Goal: Task Accomplishment & Management: Manage account settings

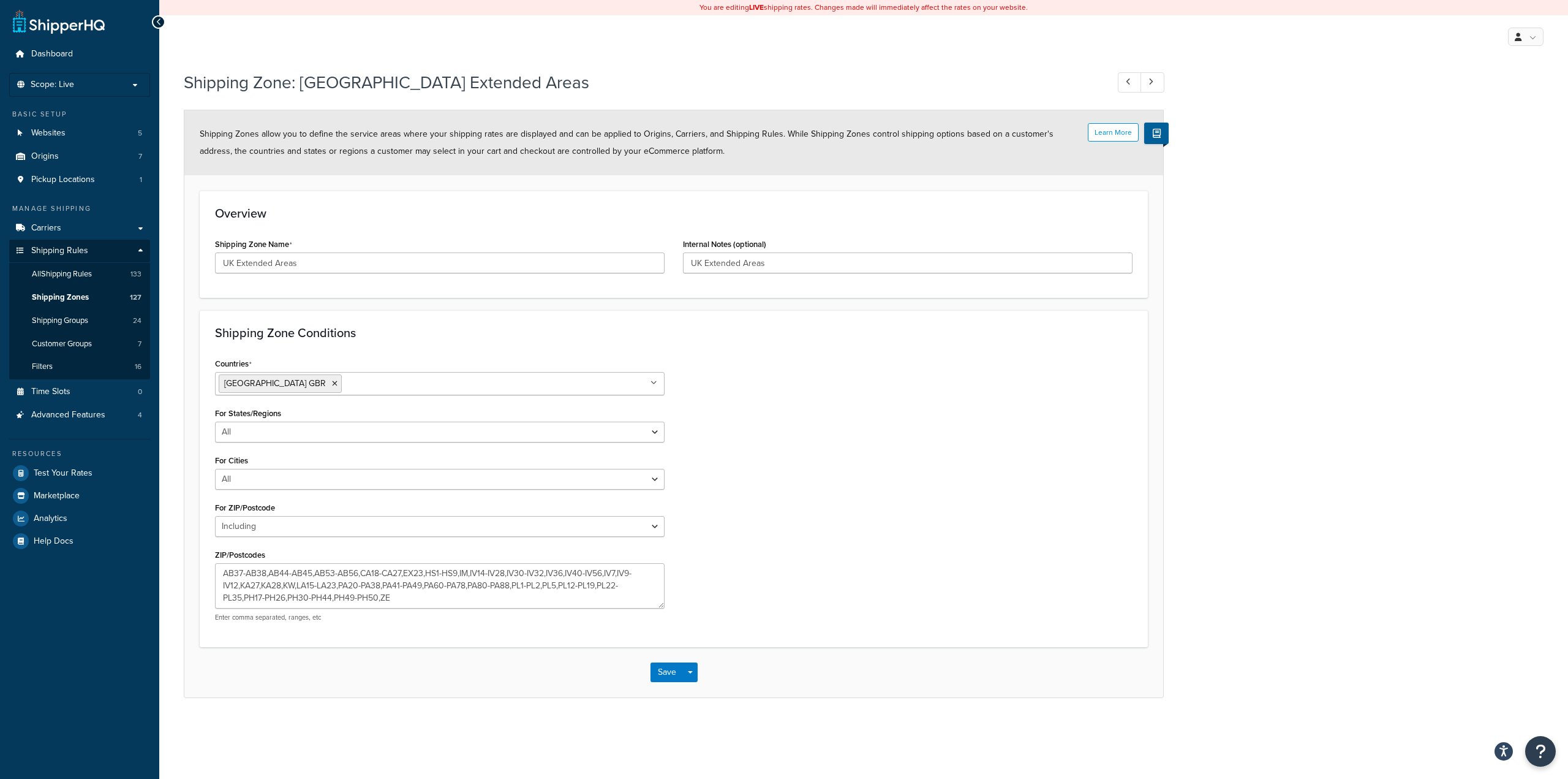
select select "including"
click at [813, 472] on div "Countries United Kingdom GBR All Countries ALL United States USA Afghanistan AF…" at bounding box center [673, 493] width 936 height 276
click at [96, 297] on link "Shipping Zones 127" at bounding box center [79, 298] width 141 height 23
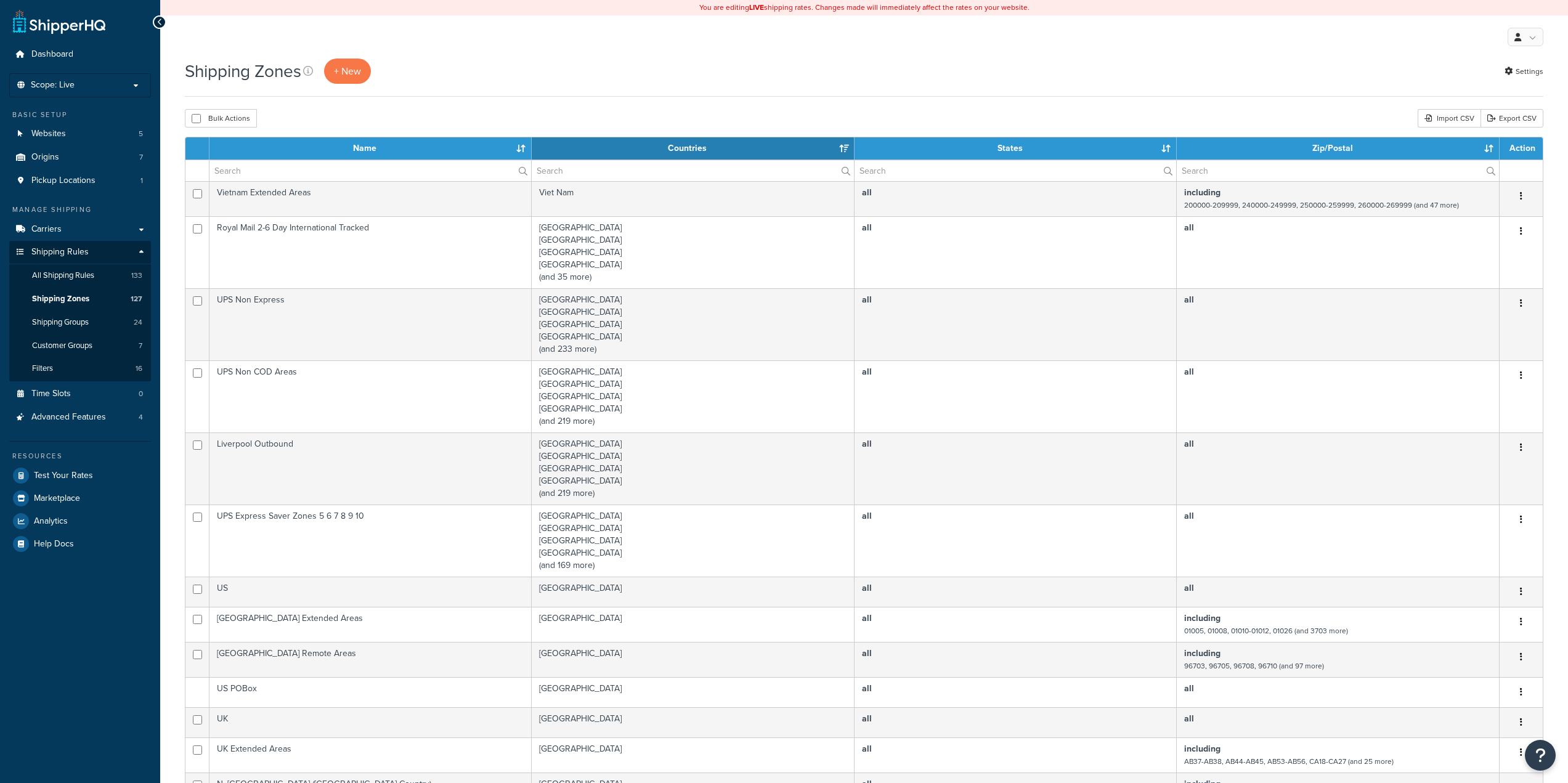
select select "15"
click at [372, 171] on input "text" at bounding box center [370, 171] width 321 height 21
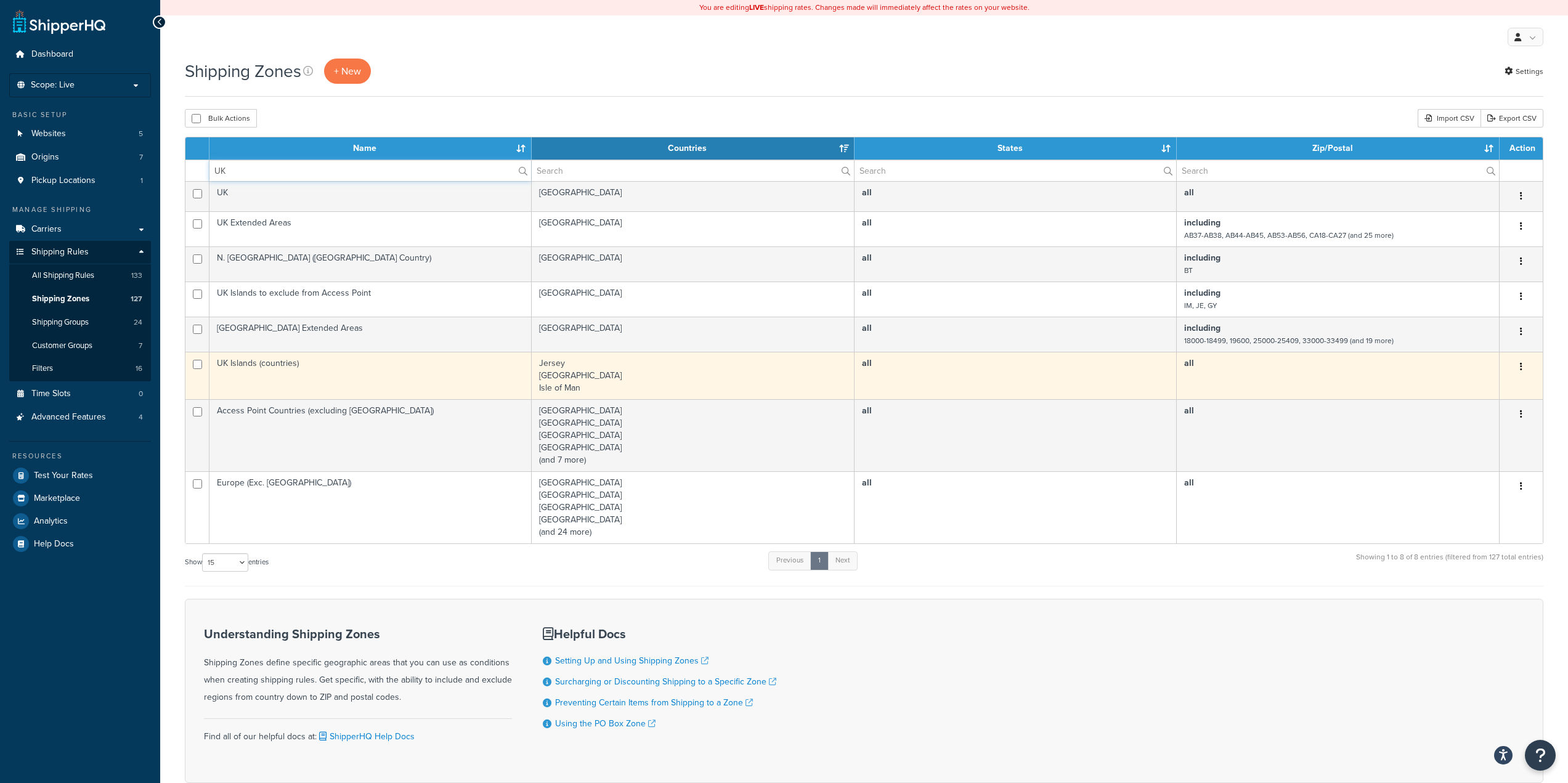
type input "UK"
click at [399, 377] on td "UK Islands (countries)" at bounding box center [370, 375] width 322 height 47
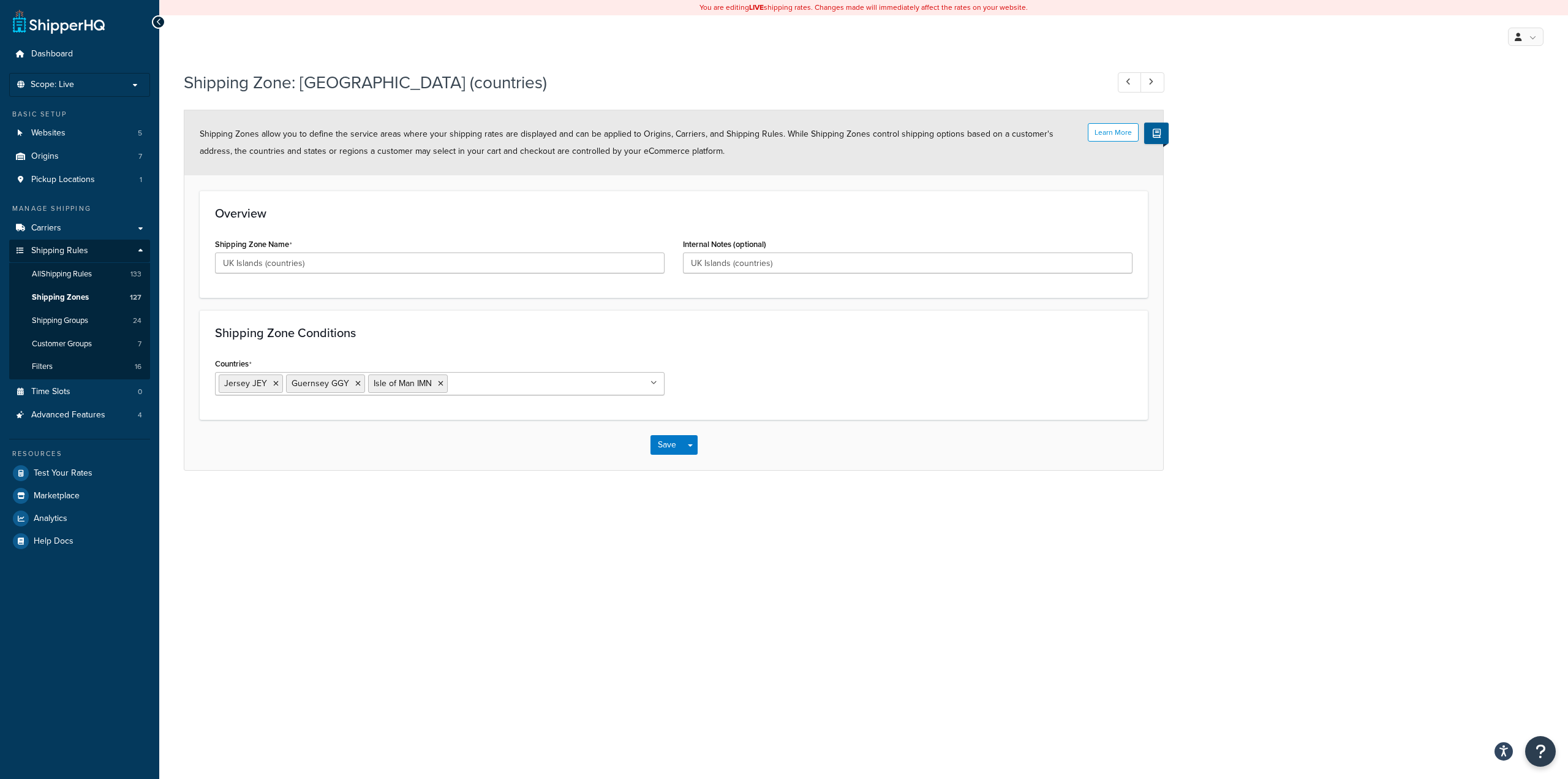
click at [819, 335] on h3 "Shipping Zone Conditions" at bounding box center [673, 333] width 918 height 14
click at [86, 277] on span "All Shipping Rules" at bounding box center [62, 274] width 60 height 11
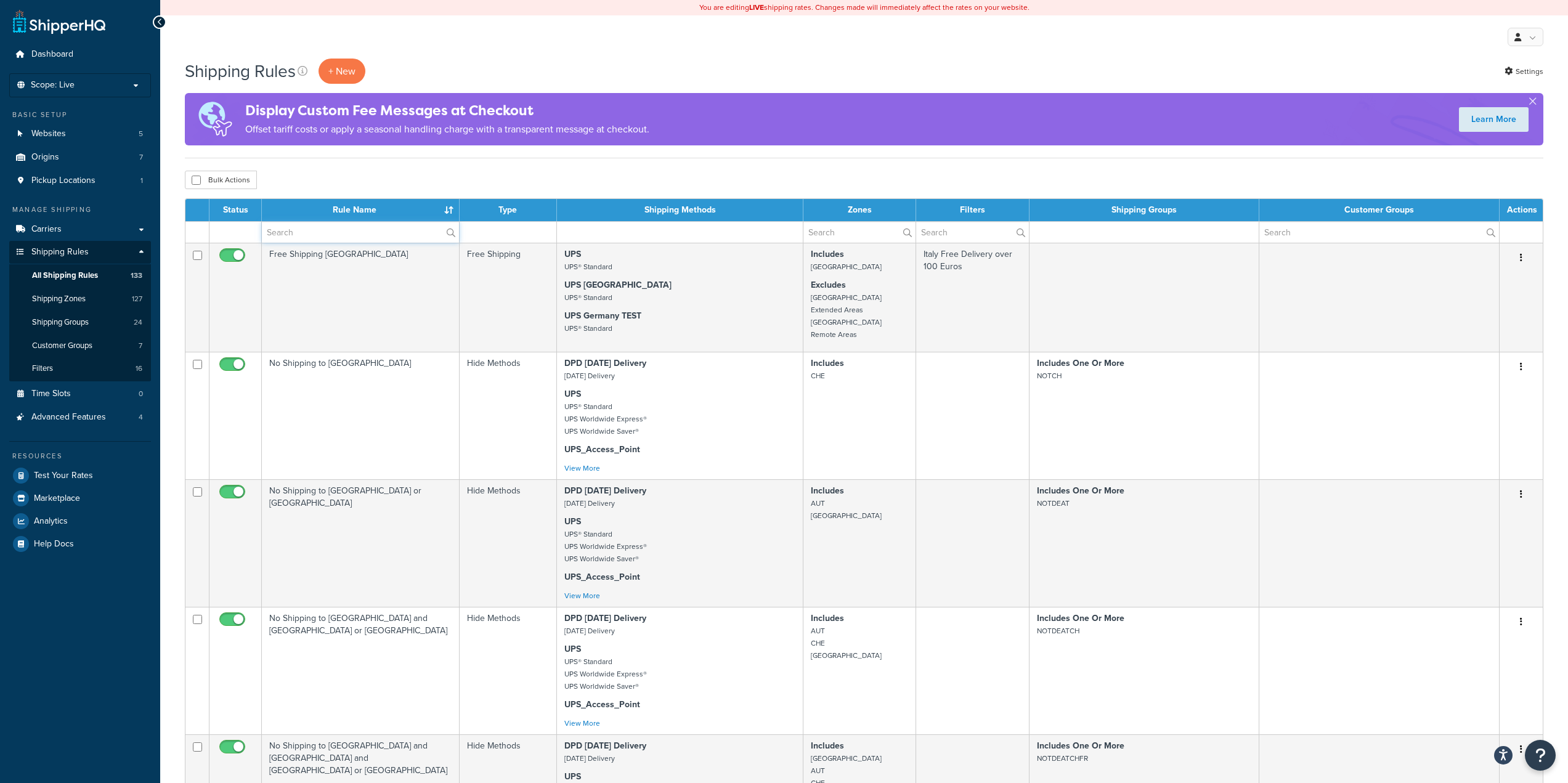
click at [331, 229] on input "text" at bounding box center [360, 232] width 197 height 21
type input "UK"
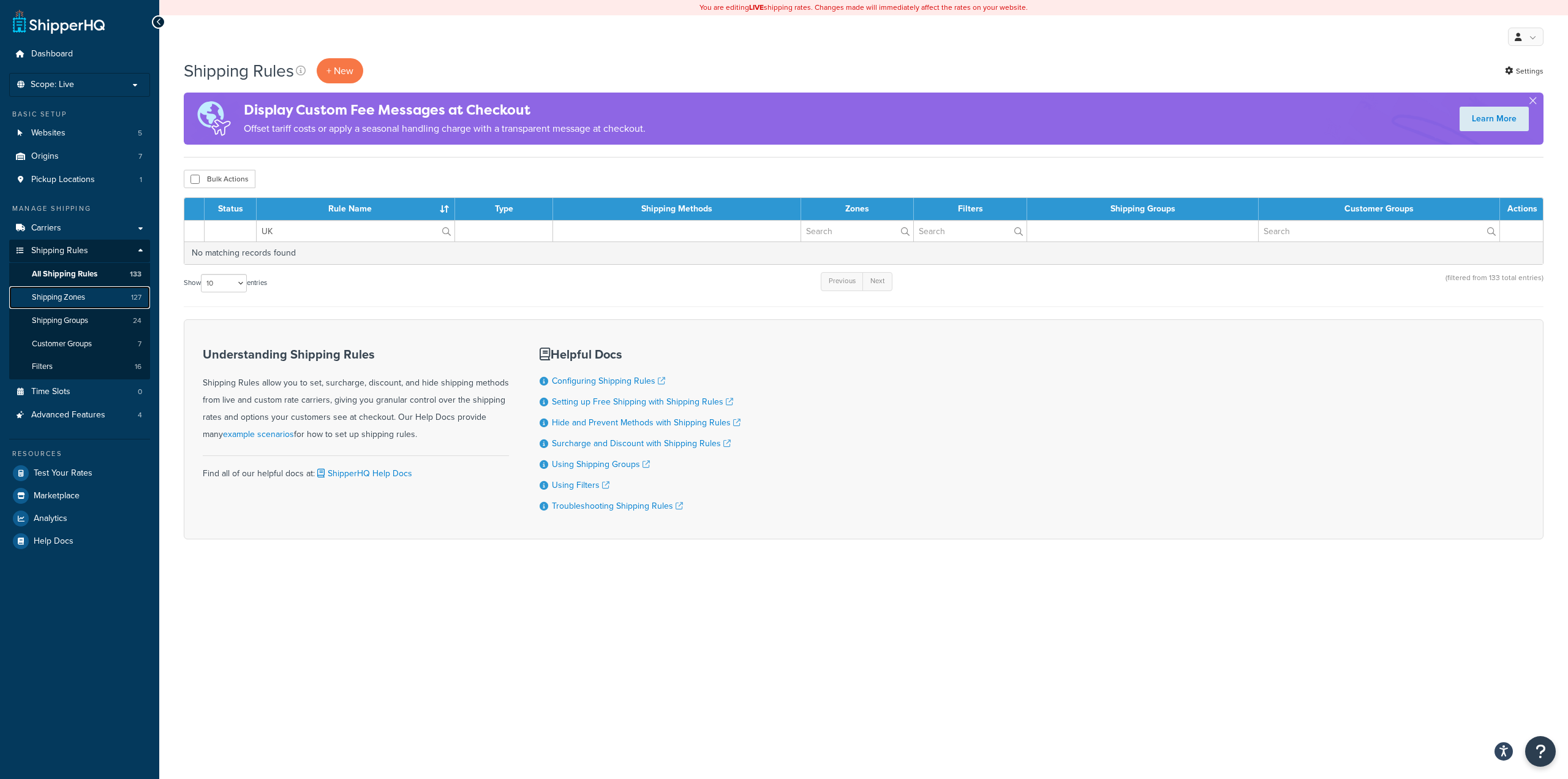
click at [75, 289] on link "Shipping Zones 127" at bounding box center [79, 298] width 141 height 23
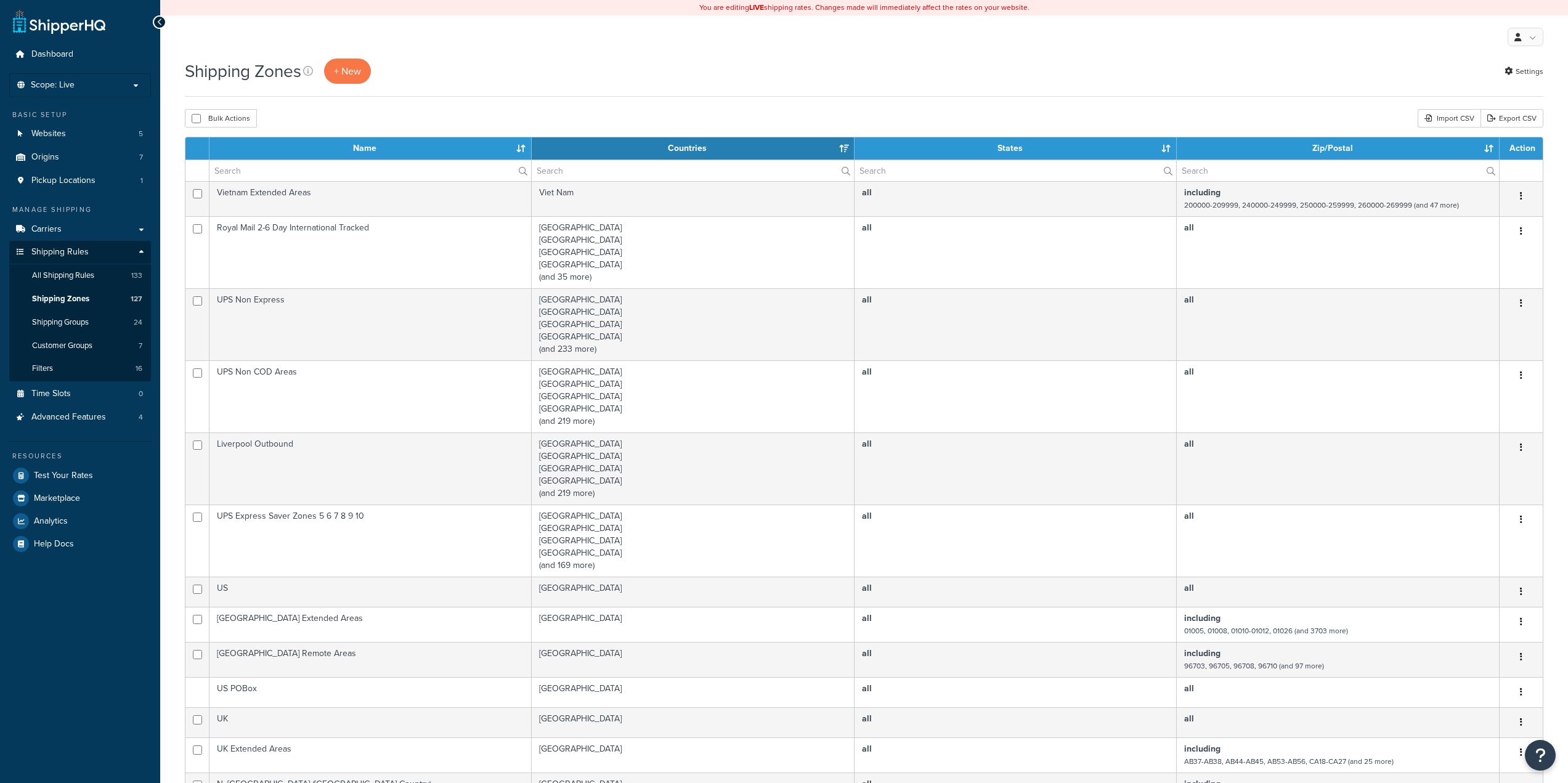
select select "15"
click at [307, 169] on input "text" at bounding box center [370, 171] width 321 height 21
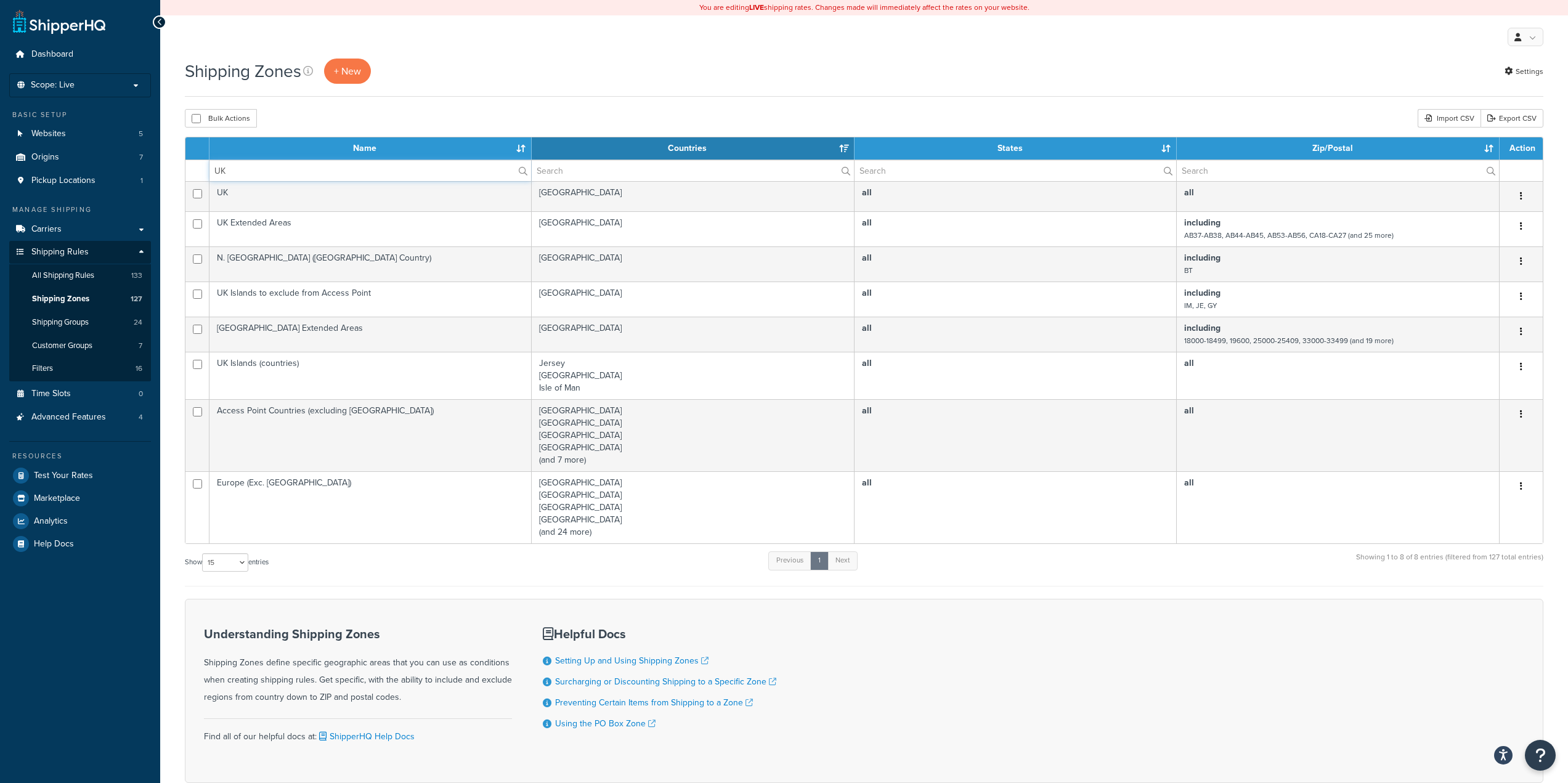
type input "UK"
click at [536, 114] on div "Bulk Actions Duplicate [GEOGRAPHIC_DATA] Import CSV Export CSV" at bounding box center [863, 118] width 1358 height 19
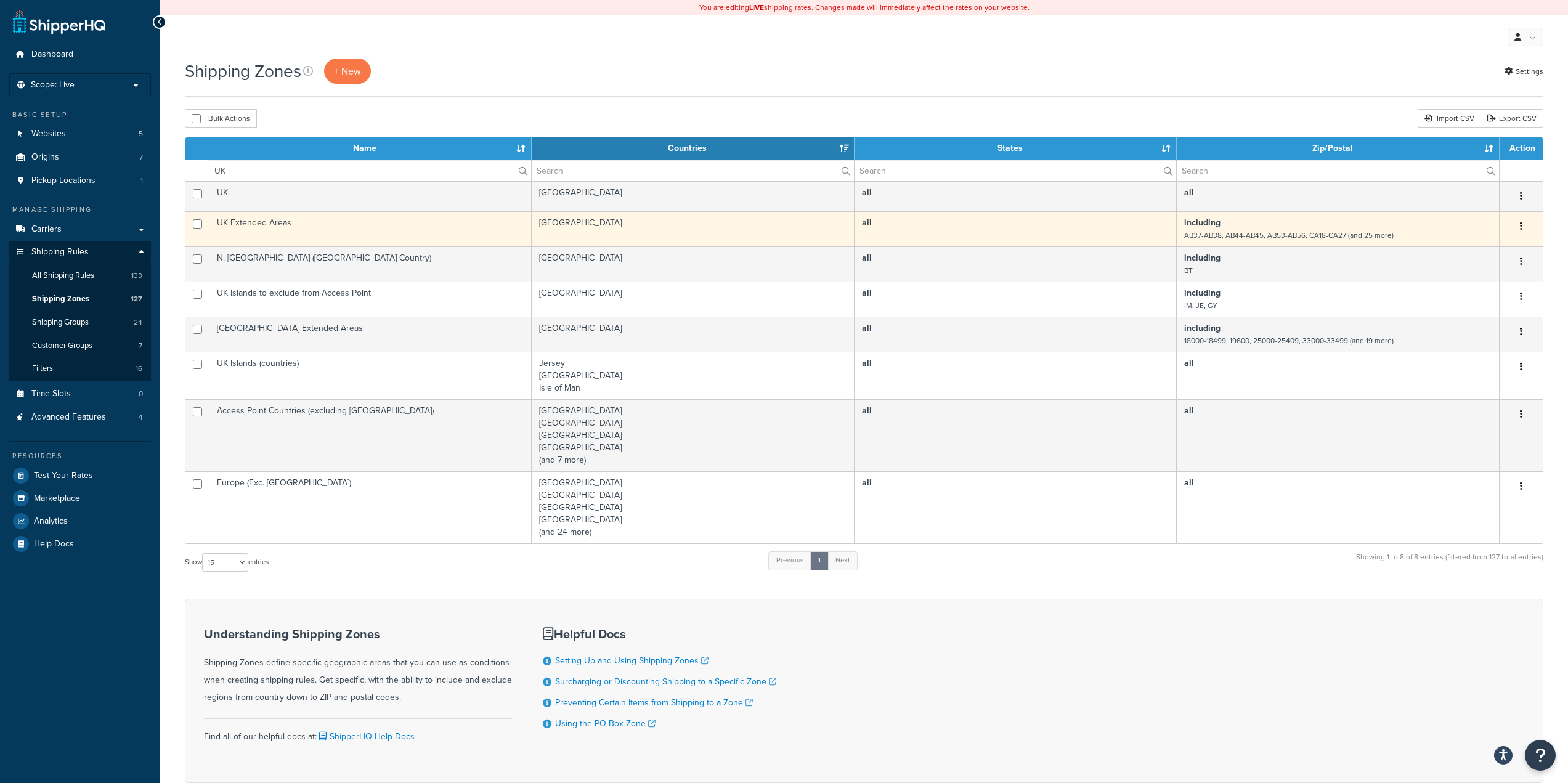
click at [359, 233] on td "UK Extended Areas" at bounding box center [370, 228] width 322 height 35
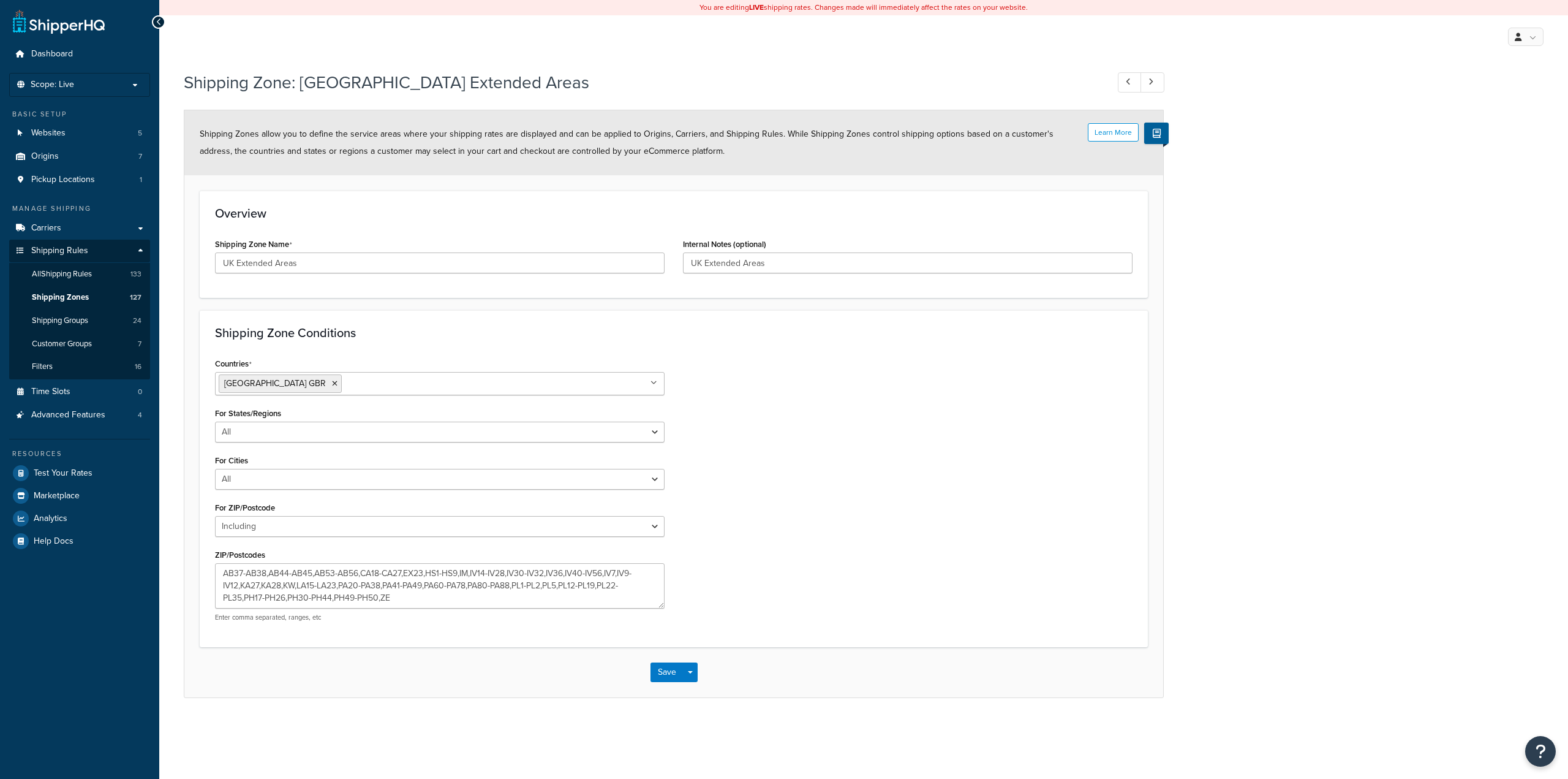
select select "including"
click at [1197, 555] on div "Shipping Zone: UK Extended Areas Learn More Shipping Zones allow you to define …" at bounding box center [863, 396] width 1409 height 664
click at [430, 593] on textarea "AB37-AB38,AB44-AB45,AB53-AB56,CA18-CA27,EX23,HS1-HS9,IM,IV14-IV28,IV30-IV32,IV3…" at bounding box center [439, 585] width 450 height 46
drag, startPoint x: 427, startPoint y: 598, endPoint x: 180, endPoint y: 575, distance: 248.1
click at [180, 575] on div "Shipping Zone: UK Extended Areas Learn More Shipping Zones allow you to define …" at bounding box center [863, 396] width 1409 height 664
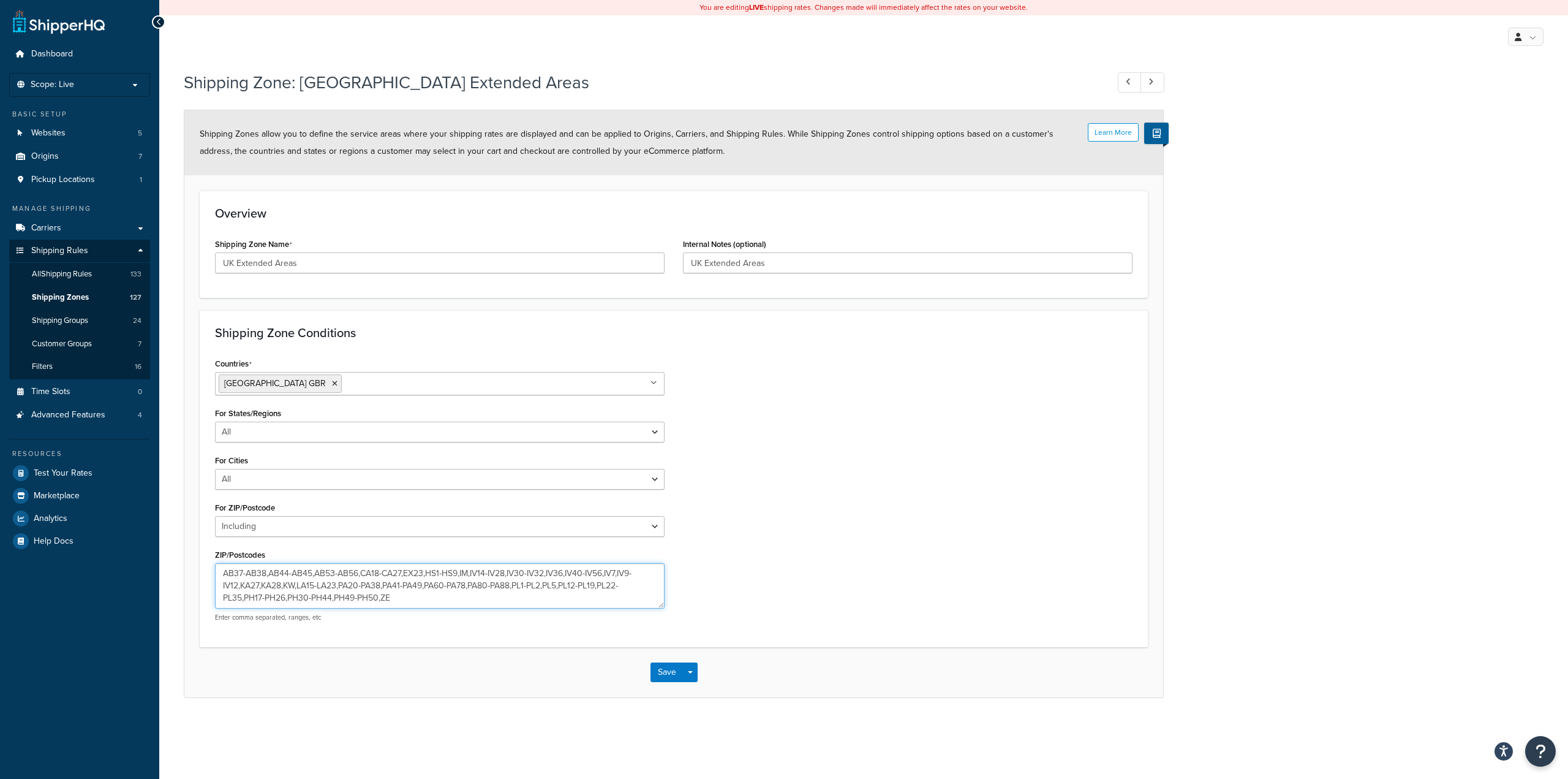
paste textarea "IM,ZE,AB31,AB33-AB38,AB40-AB56,IV1-IV63,PA20-PA88,PH15-PH50,KA27-KA28,KW1-KW17,…"
type textarea "IM,ZE,AB31,AB33-AB38,AB40-AB56,IV1-IV63,PA20-PA88,PH15-PH50,KA27-KA28,KW1-KW17,…"
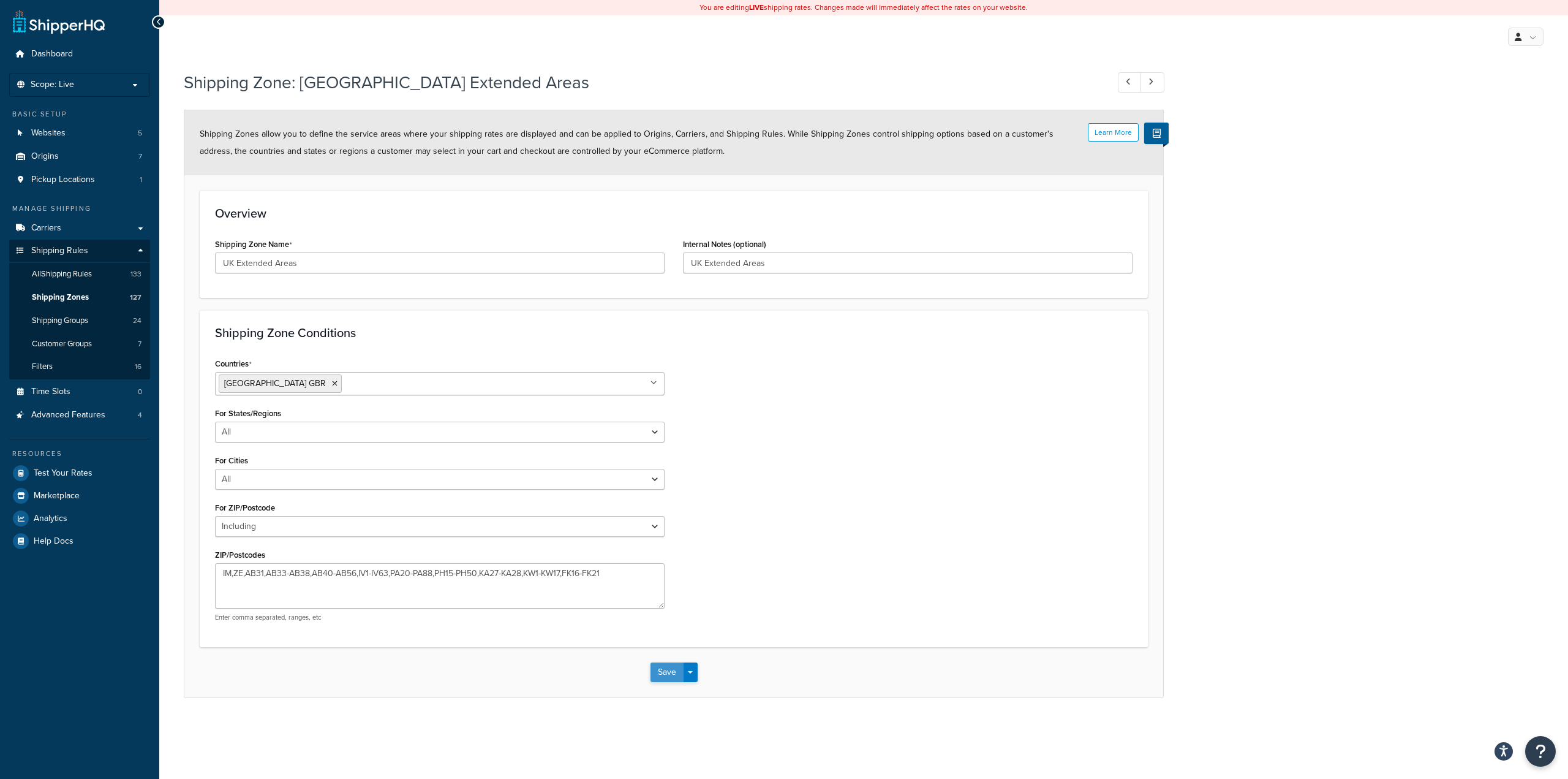
click at [660, 666] on button "Save" at bounding box center [667, 672] width 33 height 20
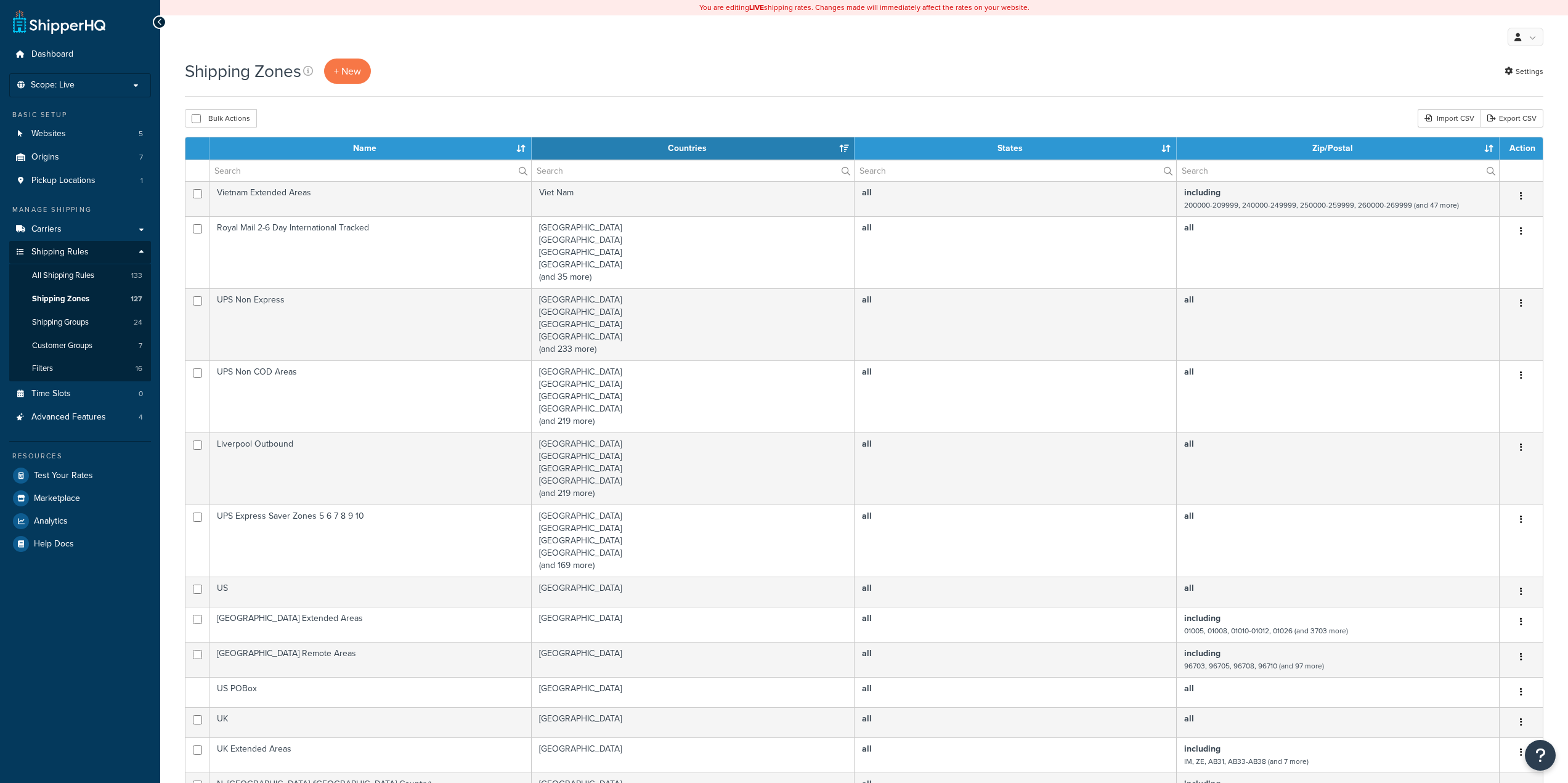
select select "15"
click at [62, 300] on span "Shipping Zones" at bounding box center [60, 298] width 57 height 11
select select "15"
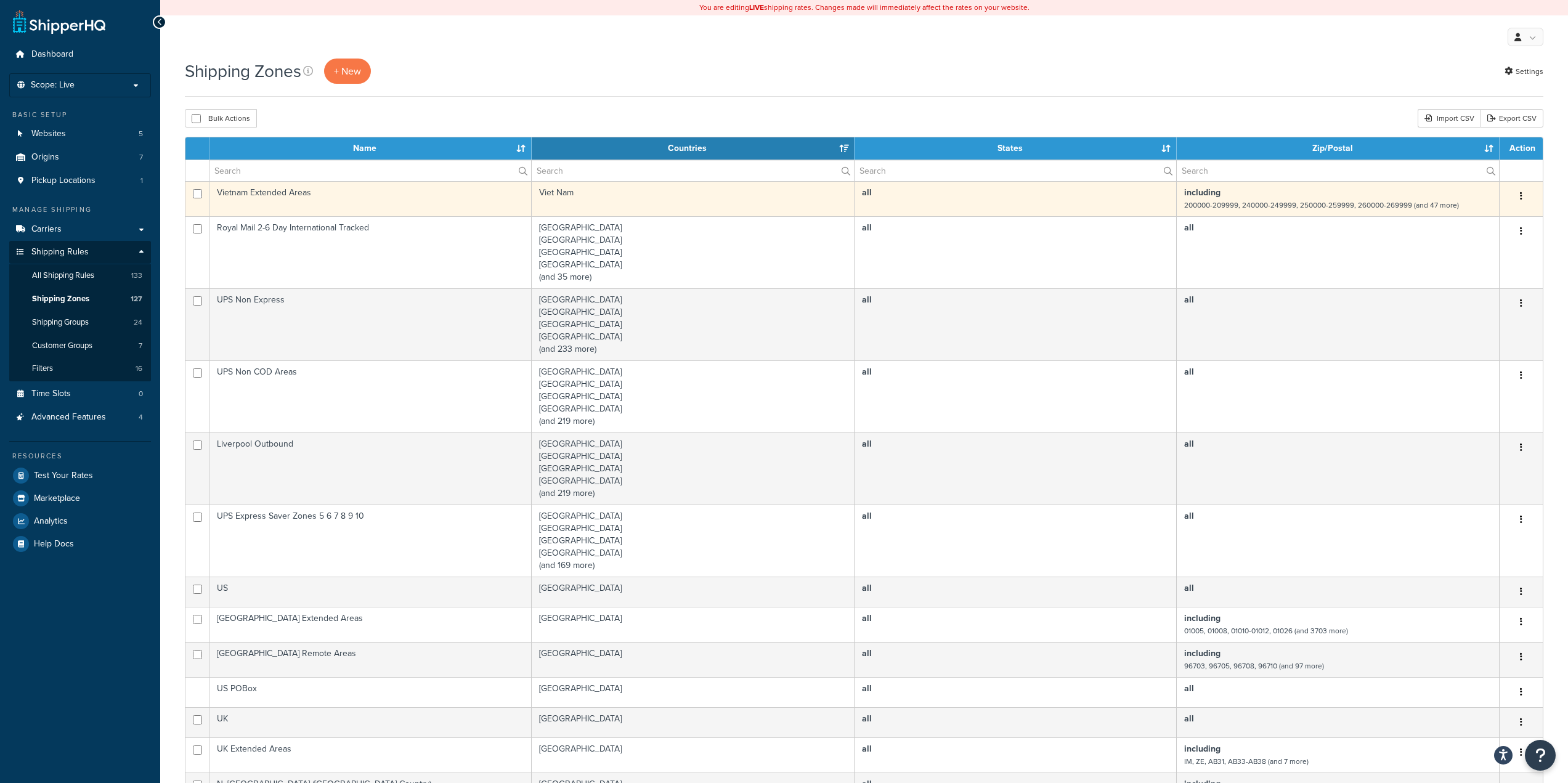
type input "UK"
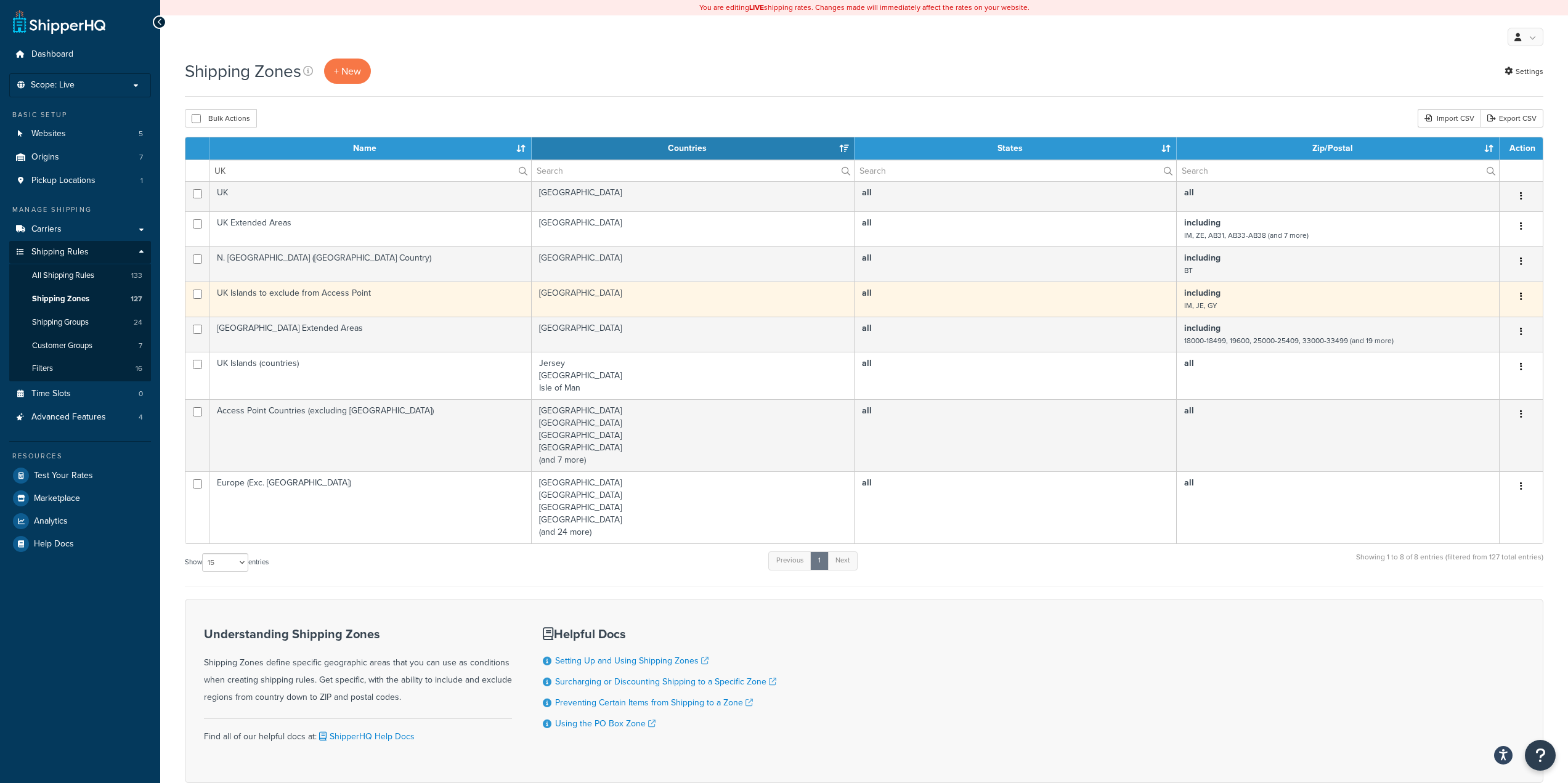
click at [404, 298] on td "UK Islands to exclude from Access Point" at bounding box center [370, 298] width 322 height 35
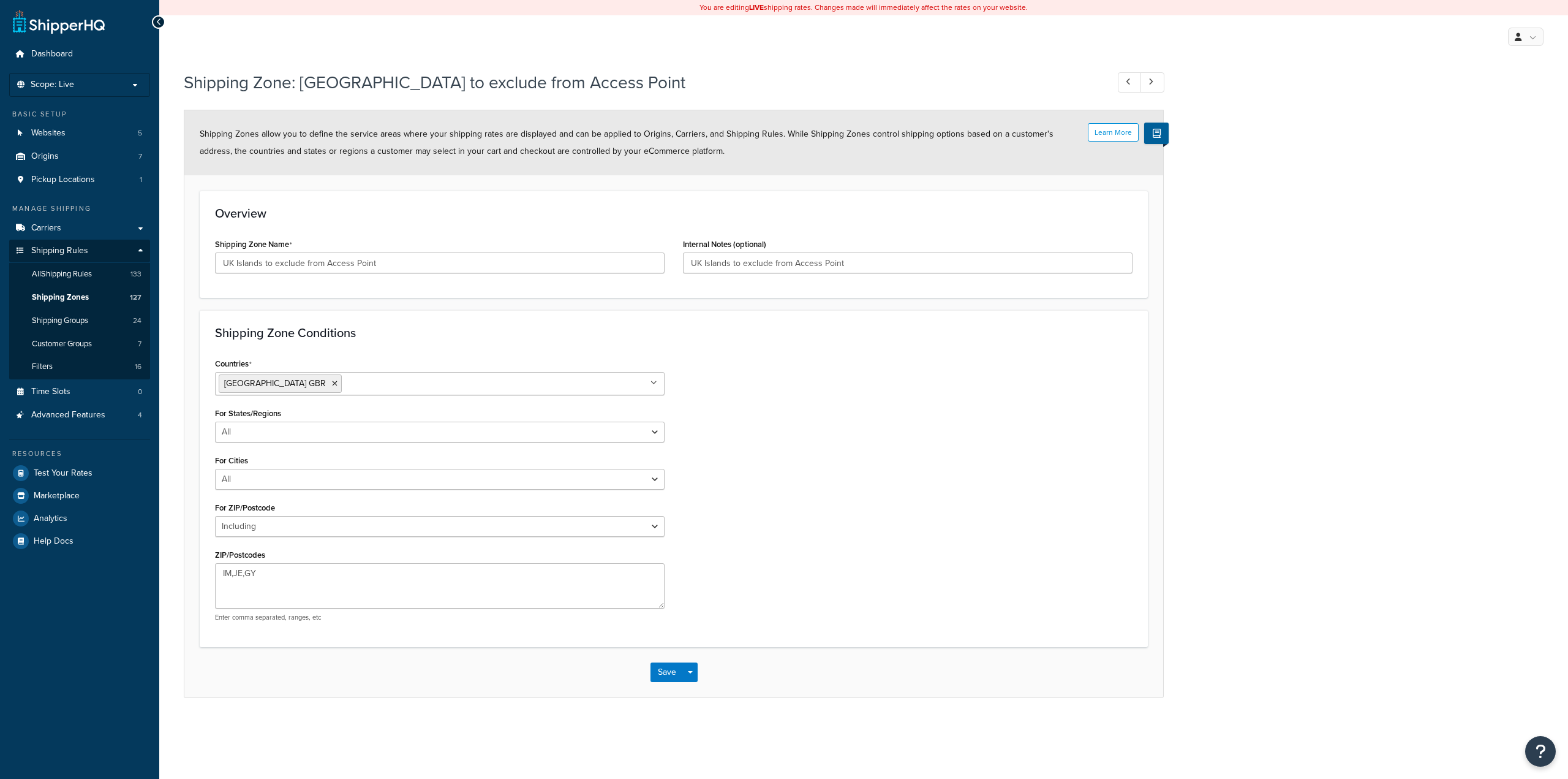
select select "including"
drag, startPoint x: 1362, startPoint y: 542, endPoint x: 1233, endPoint y: 565, distance: 131.0
click at [1362, 542] on div "Shipping Zone: UK Islands to exclude from Access Point Learn More Shipping Zone…" at bounding box center [863, 396] width 1409 height 664
click at [1310, 516] on div "Shipping Zone: UK Islands to exclude from Access Point Learn More Shipping Zone…" at bounding box center [863, 396] width 1409 height 664
click at [1305, 540] on div "Shipping Zone: UK Islands to exclude from Access Point Learn More Shipping Zone…" at bounding box center [863, 396] width 1409 height 664
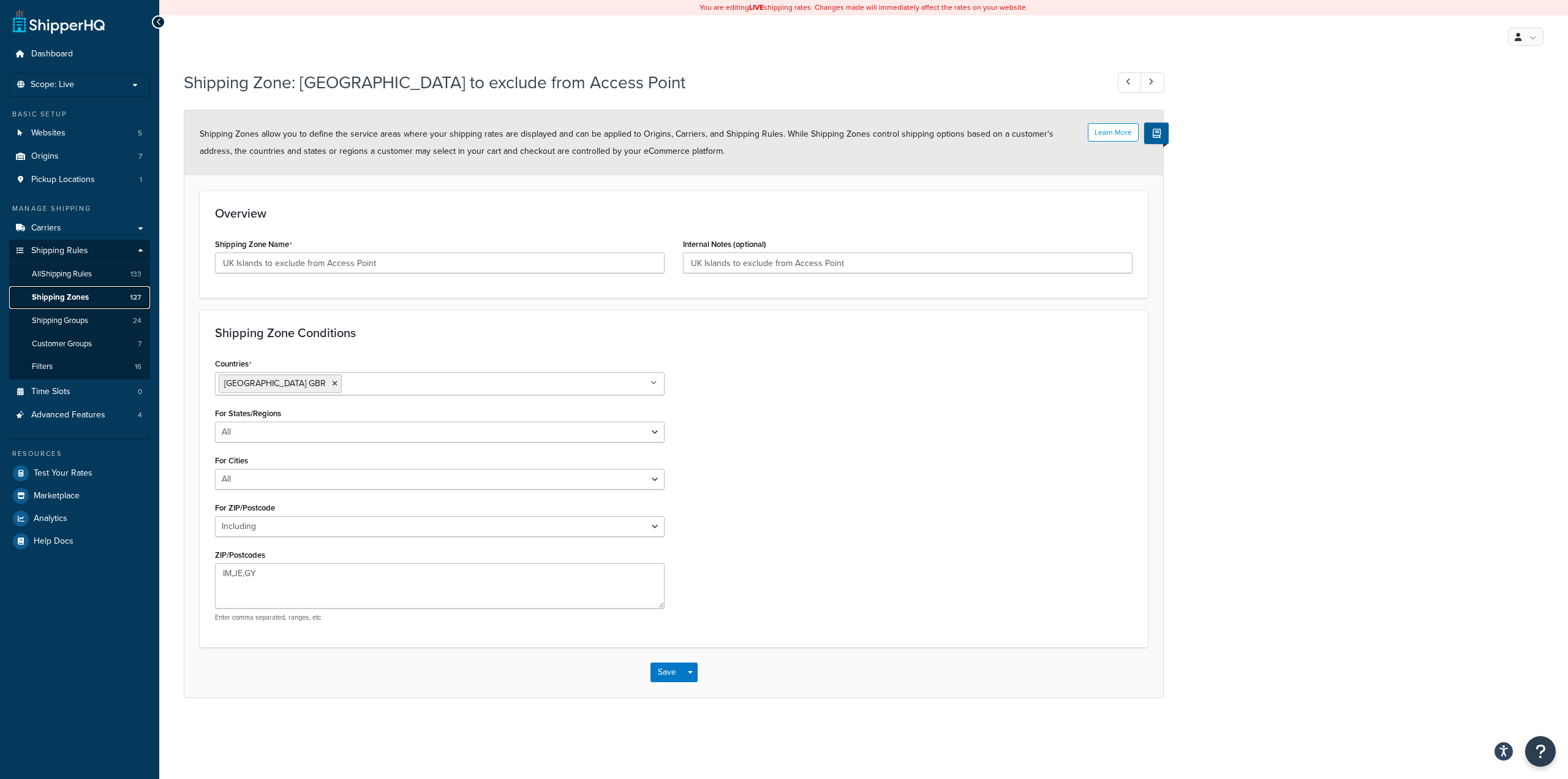
click at [67, 304] on link "Shipping Zones 127" at bounding box center [79, 298] width 141 height 23
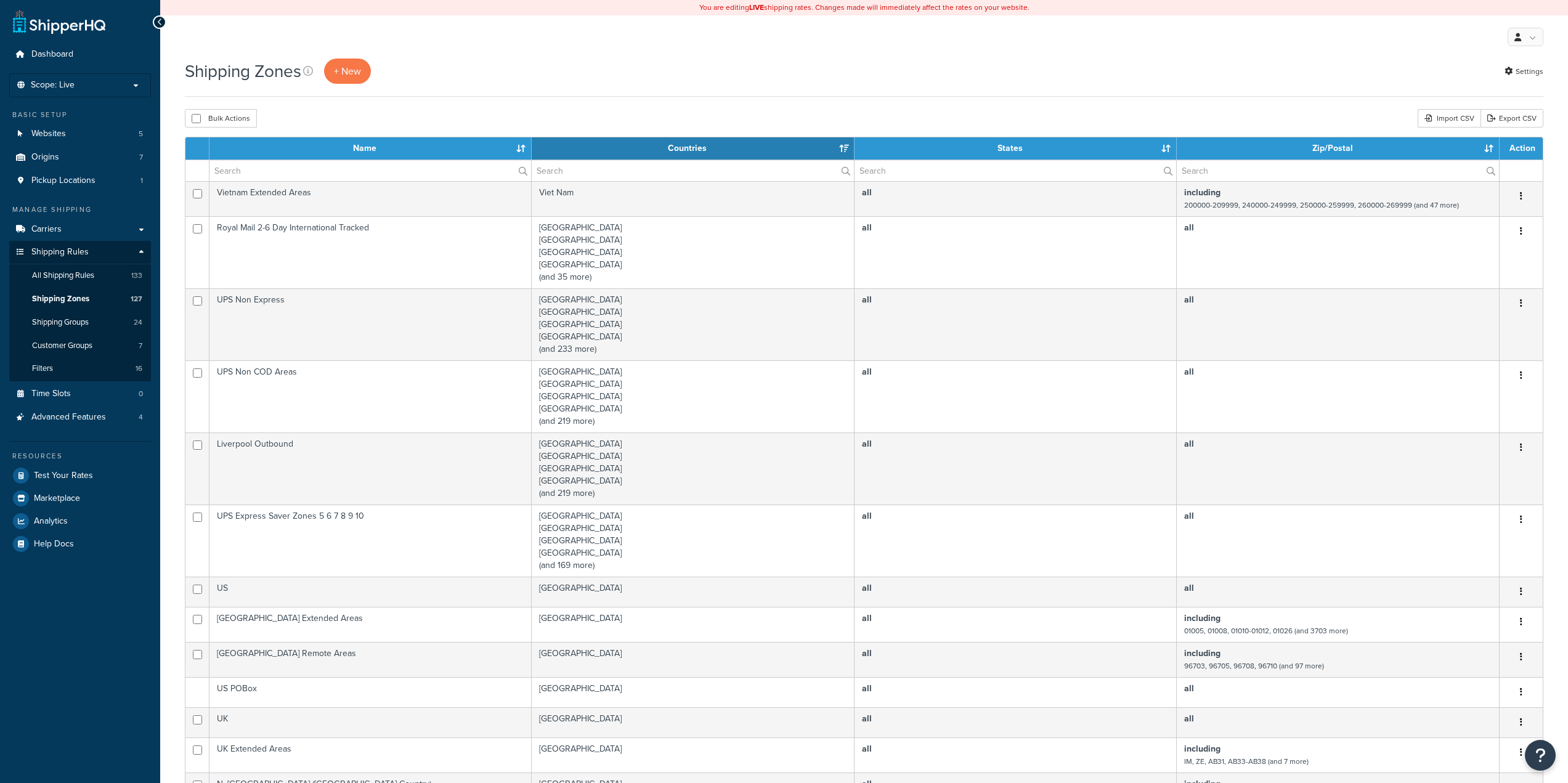
select select "15"
